Goal: Task Accomplishment & Management: Use online tool/utility

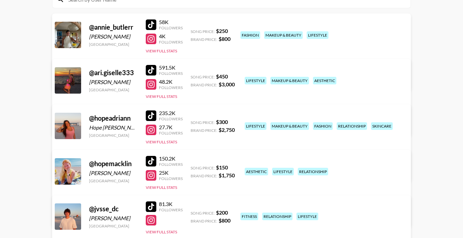
scroll to position [92, 0]
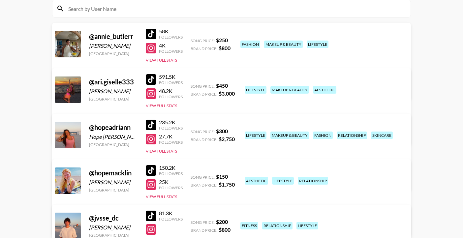
click at [147, 29] on div at bounding box center [151, 34] width 11 height 11
click at [149, 120] on div at bounding box center [151, 125] width 11 height 11
click at [144, 126] on div "@ hopeadriann Hope Adriann Hodgin United States 235.2K Followers 27.7K Follower…" at bounding box center [231, 152] width 359 height 77
click at [149, 134] on div at bounding box center [151, 139] width 11 height 11
click at [153, 165] on div at bounding box center [151, 170] width 11 height 11
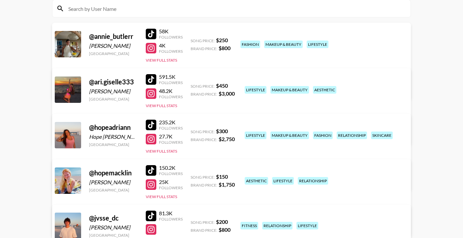
click at [151, 179] on div at bounding box center [151, 184] width 11 height 11
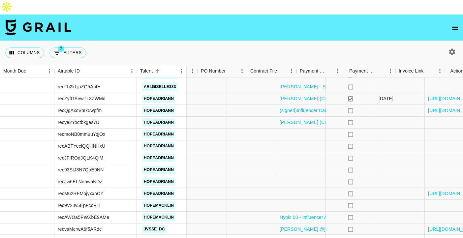
scroll to position [664, 467]
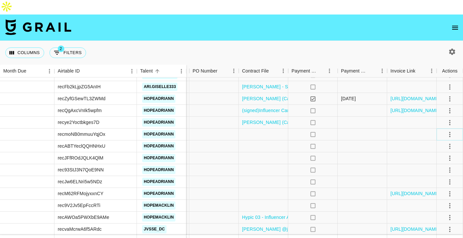
click at [455, 129] on button "select merge strategy" at bounding box center [449, 134] width 11 height 11
click at [447, 130] on li "Confirm" at bounding box center [441, 134] width 43 height 12
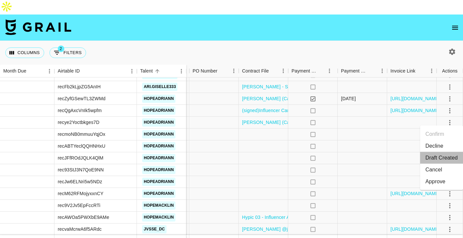
click at [446, 155] on li "Draft Created" at bounding box center [441, 158] width 43 height 12
click at [369, 129] on div at bounding box center [362, 135] width 49 height 12
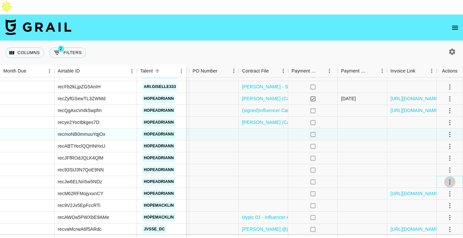
click at [449, 178] on icon "select merge strategy" at bounding box center [450, 182] width 8 height 8
click at [441, 176] on li "Confirm" at bounding box center [441, 182] width 43 height 12
click at [439, 203] on li "Draft Created" at bounding box center [441, 206] width 43 height 12
click at [346, 176] on div at bounding box center [362, 182] width 49 height 12
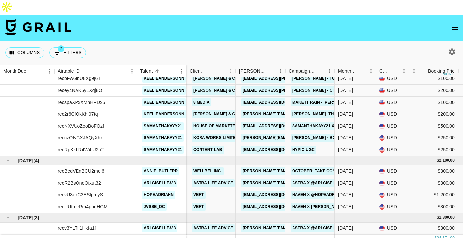
scroll to position [896, 0]
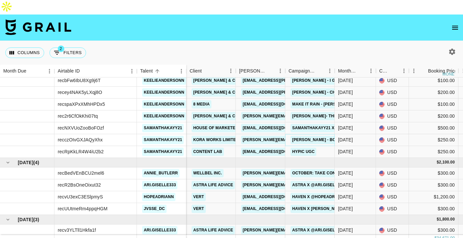
click at [303, 136] on link "[PERSON_NAME] - Born to Fly" at bounding box center [325, 140] width 68 height 8
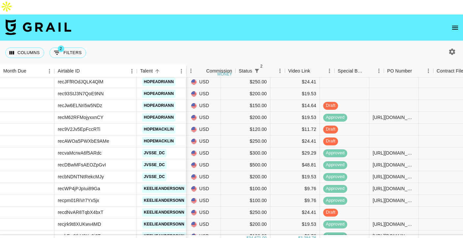
scroll to position [740, 281]
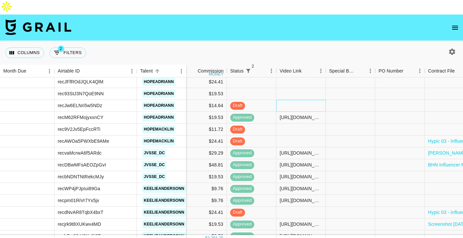
click at [296, 100] on div at bounding box center [300, 106] width 49 height 12
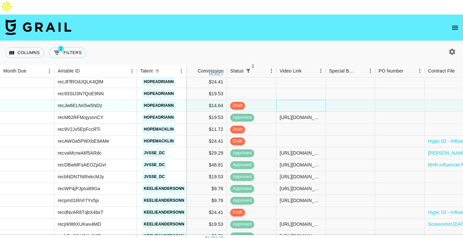
click at [296, 100] on div at bounding box center [300, 106] width 49 height 12
click at [297, 103] on input "vhttps://[DOMAIN_NAME][URL]" at bounding box center [301, 105] width 49 height 5
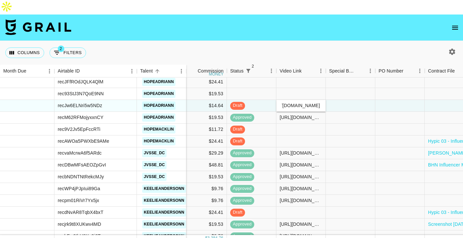
scroll to position [0, 0]
type input "[URL][DOMAIN_NAME]"
click at [373, 100] on div at bounding box center [350, 106] width 49 height 12
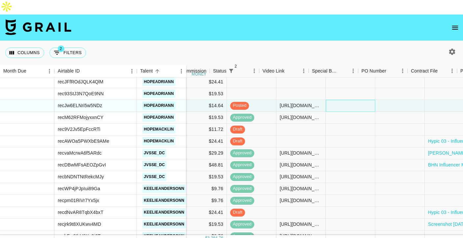
scroll to position [740, 467]
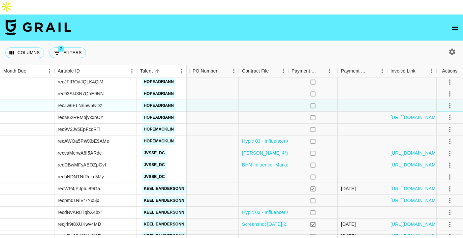
click at [448, 102] on icon "select merge strategy" at bounding box center [450, 106] width 8 height 8
click at [425, 152] on li "Approve" at bounding box center [441, 153] width 43 height 12
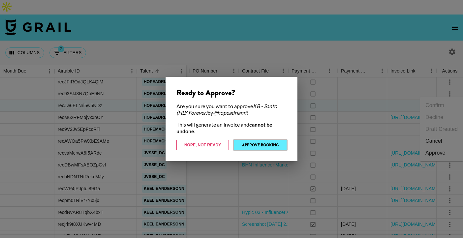
click at [273, 147] on button "Approve Booking" at bounding box center [260, 145] width 52 height 11
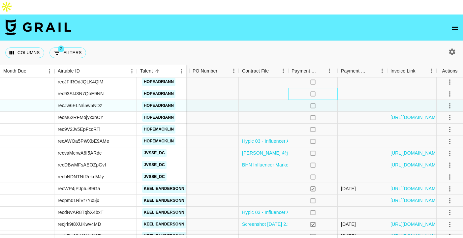
click at [327, 88] on div "no" at bounding box center [312, 94] width 49 height 12
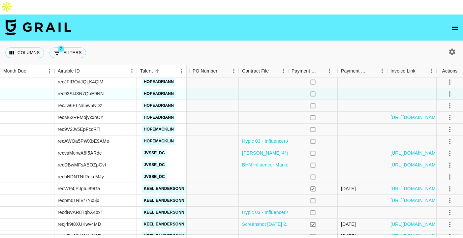
click at [446, 90] on icon "select merge strategy" at bounding box center [450, 94] width 8 height 8
click at [437, 90] on li "Confirm" at bounding box center [441, 94] width 43 height 12
click at [356, 88] on div at bounding box center [362, 94] width 49 height 12
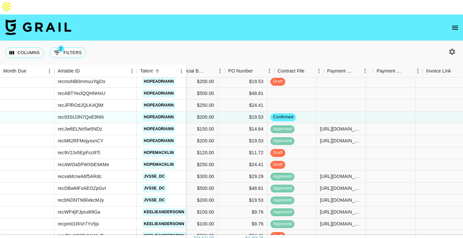
scroll to position [717, 467]
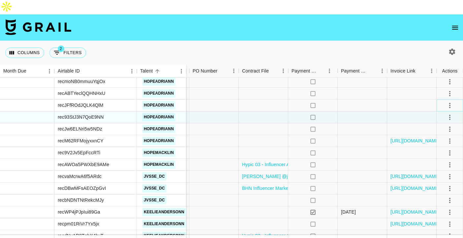
click at [448, 102] on icon "select merge strategy" at bounding box center [450, 106] width 8 height 8
click at [439, 102] on li "Confirm" at bounding box center [441, 105] width 43 height 12
click at [388, 100] on div at bounding box center [411, 106] width 49 height 12
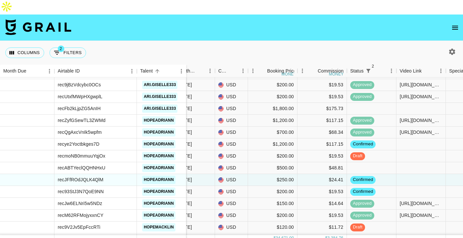
scroll to position [644, 161]
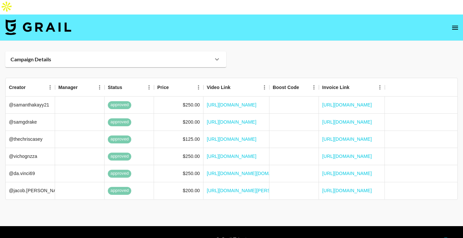
click at [220, 51] on div "Campaign Details" at bounding box center [115, 59] width 221 height 16
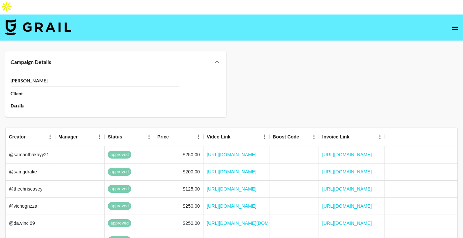
click at [219, 58] on icon at bounding box center [217, 62] width 8 height 8
click at [218, 58] on icon at bounding box center [217, 62] width 8 height 8
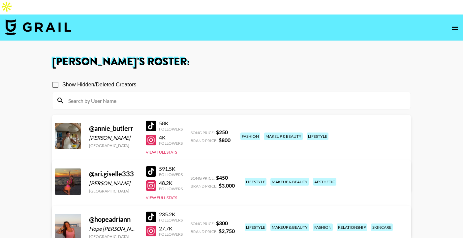
scroll to position [92, 0]
